Goal: Use online tool/utility: Utilize a website feature to perform a specific function

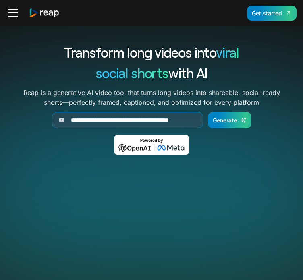
scroll to position [161, 0]
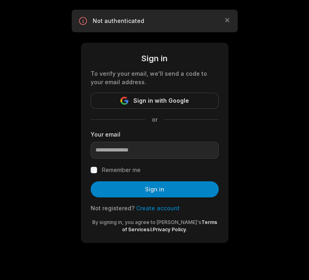
click at [178, 94] on button "Sign in with Google" at bounding box center [155, 101] width 128 height 16
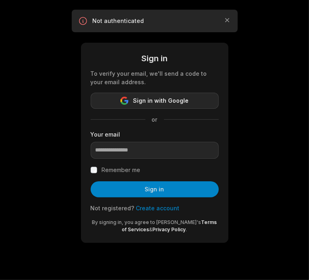
click at [177, 97] on span "Sign in with Google" at bounding box center [161, 101] width 56 height 10
click at [161, 100] on span "Sign in with Google" at bounding box center [161, 101] width 56 height 10
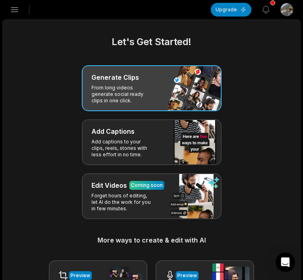
click at [132, 88] on p "From long videos generate social ready clips in one click." at bounding box center [123, 94] width 63 height 19
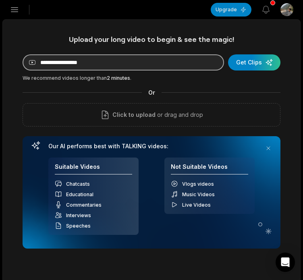
click at [135, 67] on input at bounding box center [124, 62] width 202 height 16
paste input "**********"
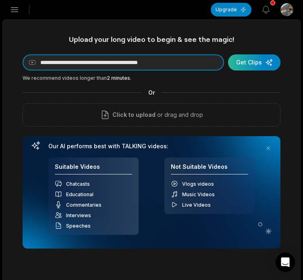
type input "**********"
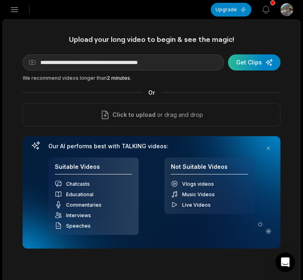
click at [244, 64] on div "submit" at bounding box center [254, 62] width 52 height 16
click at [263, 52] on div "**********" at bounding box center [152, 142] width 258 height 214
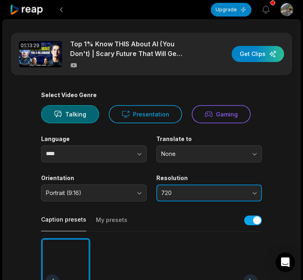
click at [257, 198] on button "720" at bounding box center [209, 193] width 106 height 17
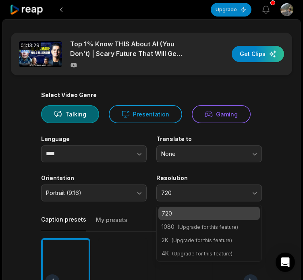
click at [289, 192] on main "01:13:29 Top 1% Know THIS About AI (You Don't) | Scary Future That Will Get You…" at bounding box center [152, 280] width 298 height 494
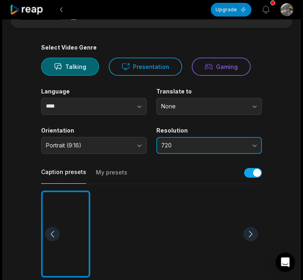
scroll to position [81, 0]
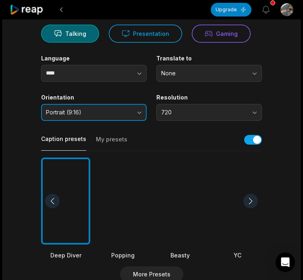
click at [136, 111] on button "Portrait (9:16)" at bounding box center [94, 112] width 106 height 17
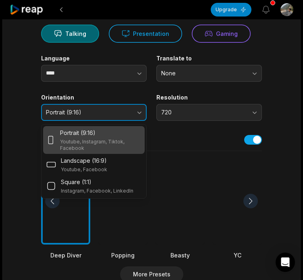
click at [136, 111] on button "Portrait (9:16)" at bounding box center [94, 112] width 106 height 17
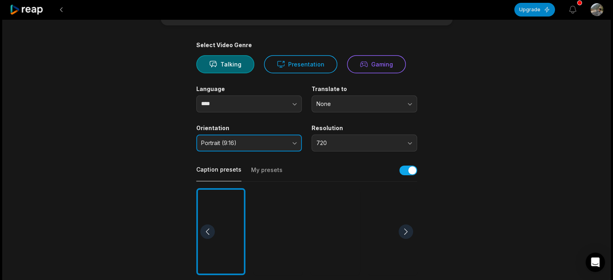
scroll to position [0, 0]
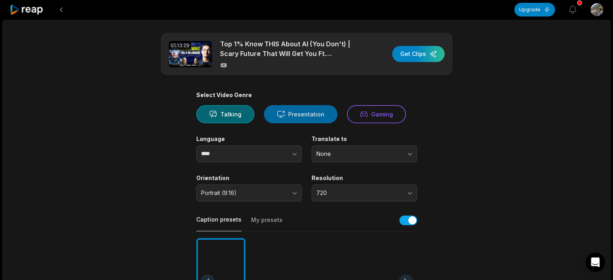
click at [297, 110] on button "Presentation" at bounding box center [300, 114] width 73 height 18
click at [202, 112] on button "Talking" at bounding box center [225, 114] width 58 height 18
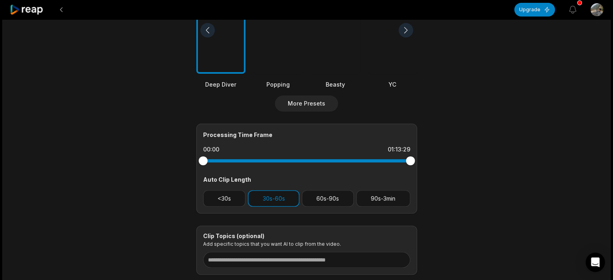
scroll to position [304, 0]
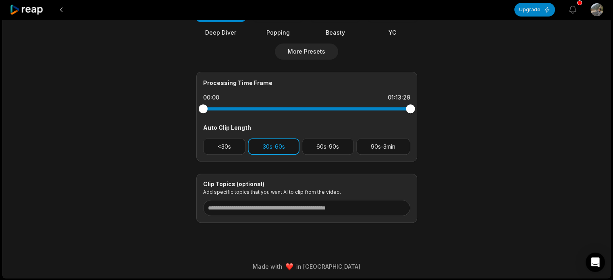
click at [282, 146] on button "30s-60s" at bounding box center [274, 146] width 52 height 17
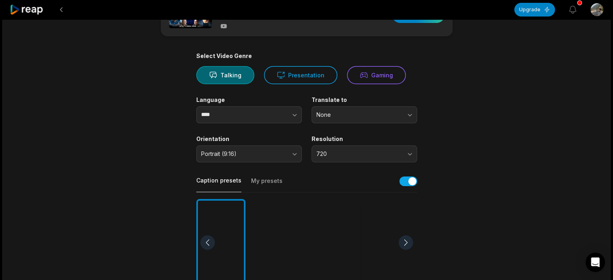
scroll to position [0, 0]
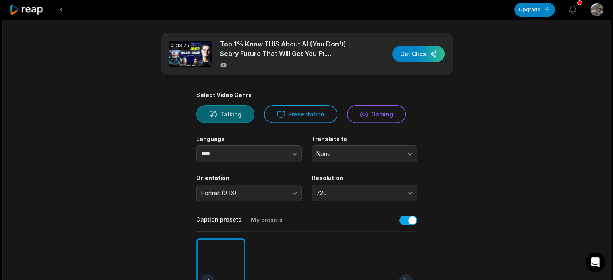
click at [234, 115] on button "Talking" at bounding box center [225, 114] width 58 height 18
click at [309, 57] on div "button" at bounding box center [418, 54] width 52 height 16
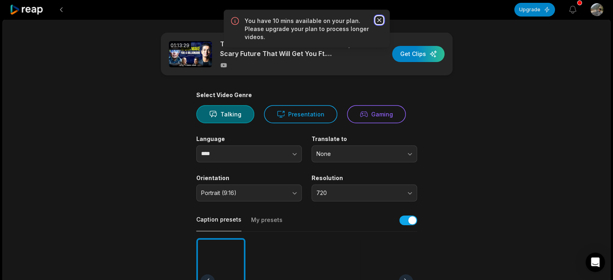
click at [309, 20] on icon "button" at bounding box center [379, 20] width 8 height 8
